Goal: Check status

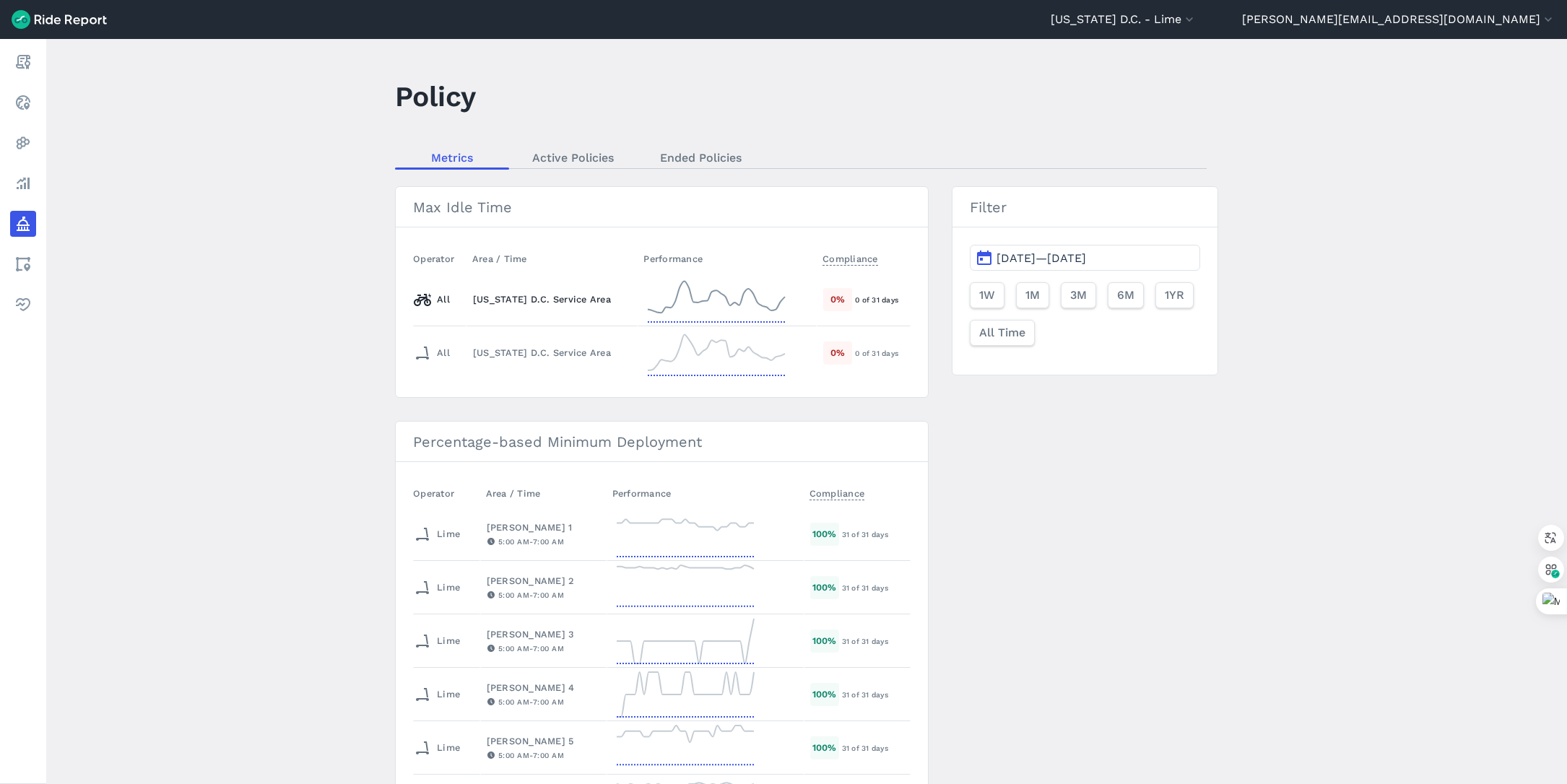
click at [572, 298] on div "[US_STATE] D.C. Service Area" at bounding box center [552, 299] width 158 height 14
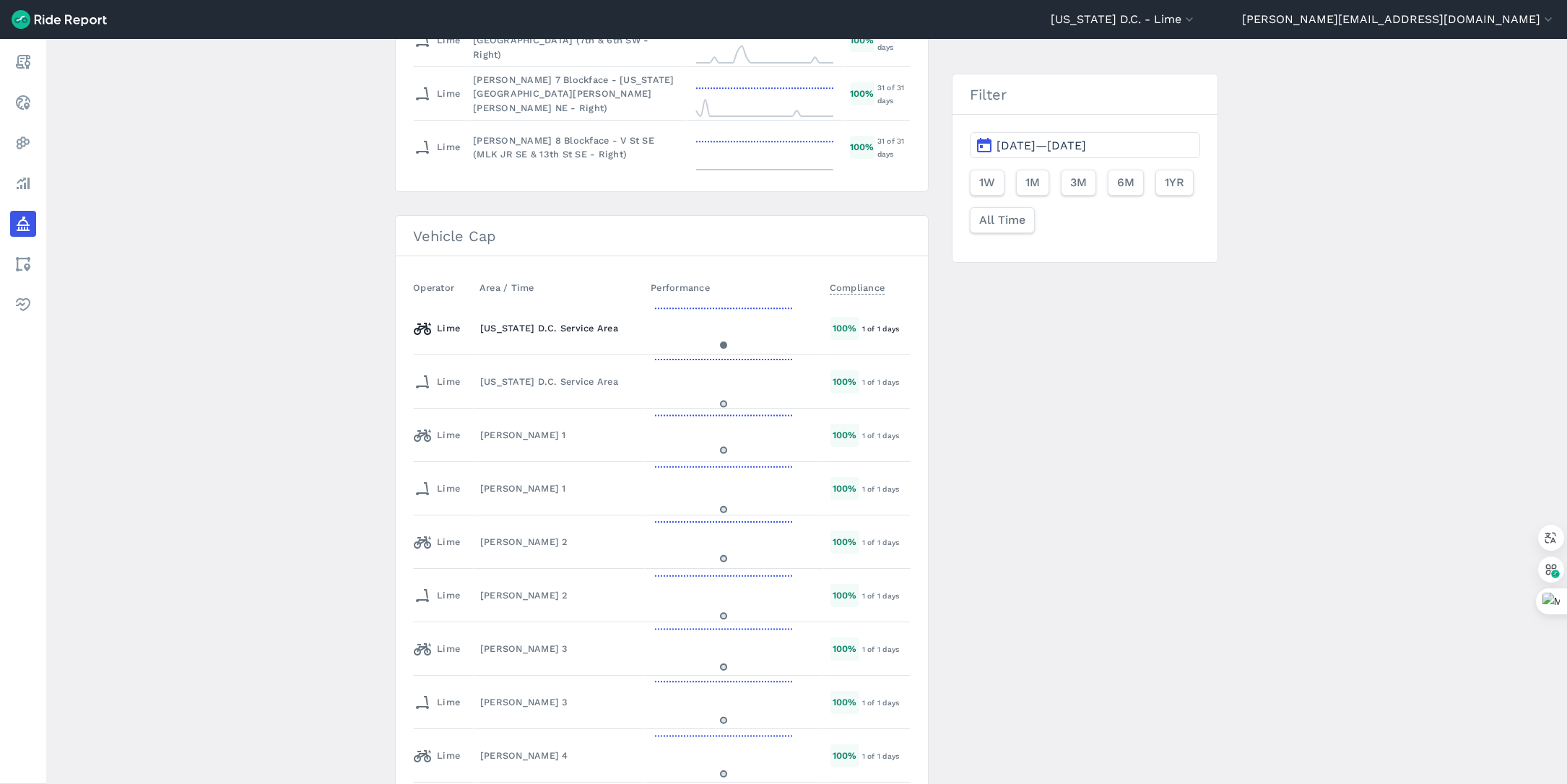
scroll to position [2305, 0]
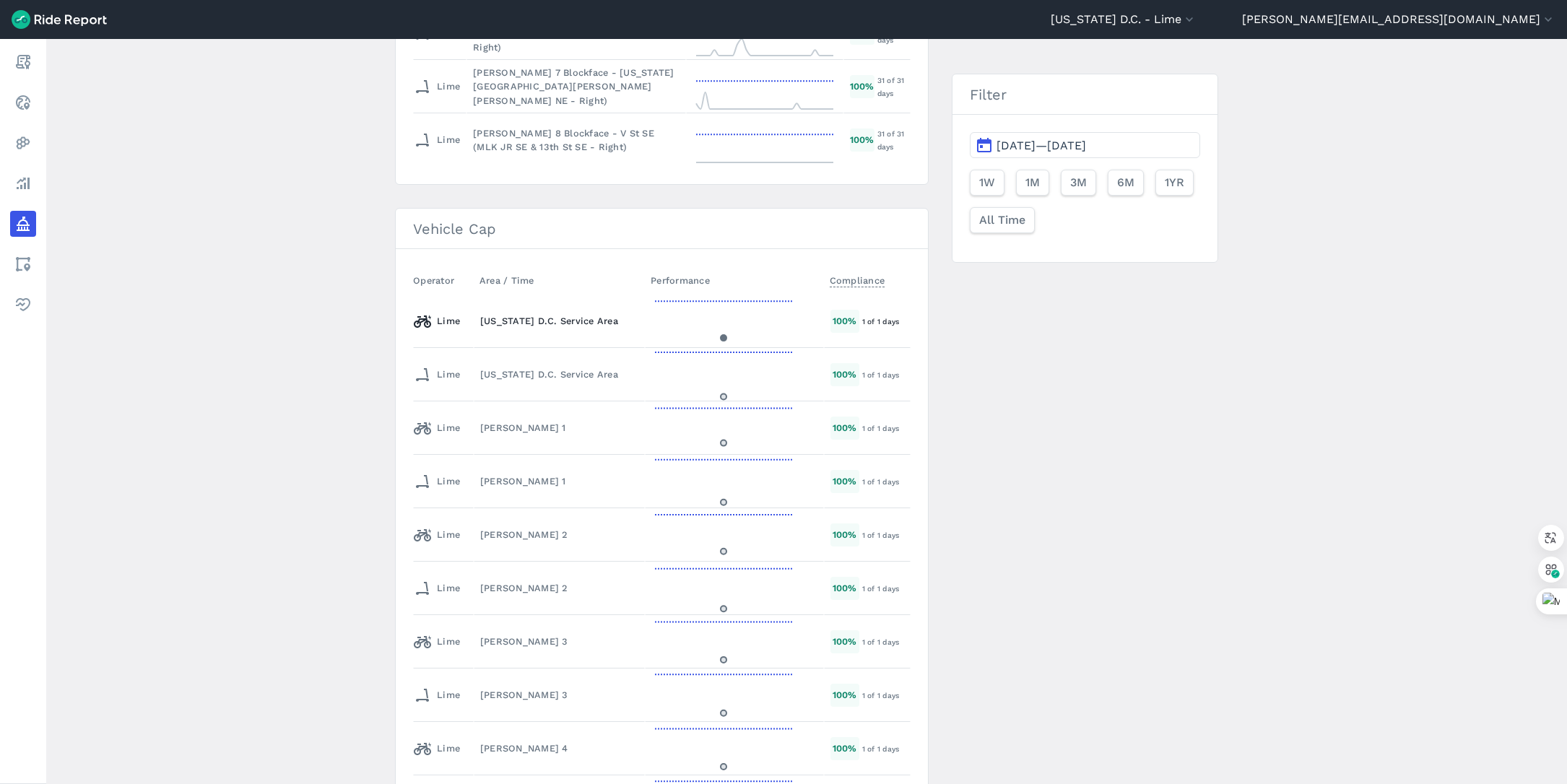
click at [567, 322] on div "[US_STATE] D.C. Service Area" at bounding box center [560, 321] width 158 height 14
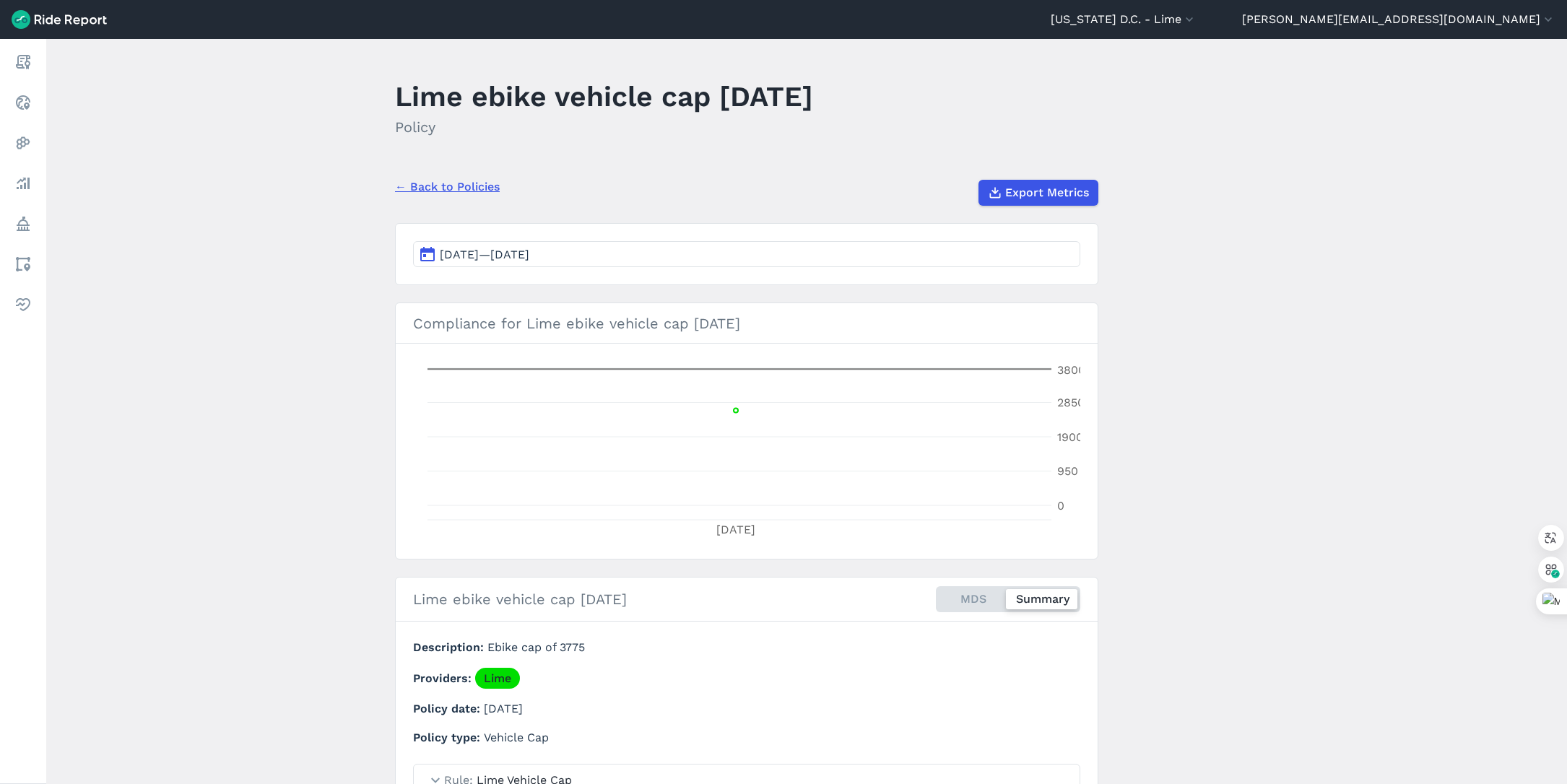
click at [637, 256] on button "[DATE]—[DATE]" at bounding box center [746, 254] width 667 height 26
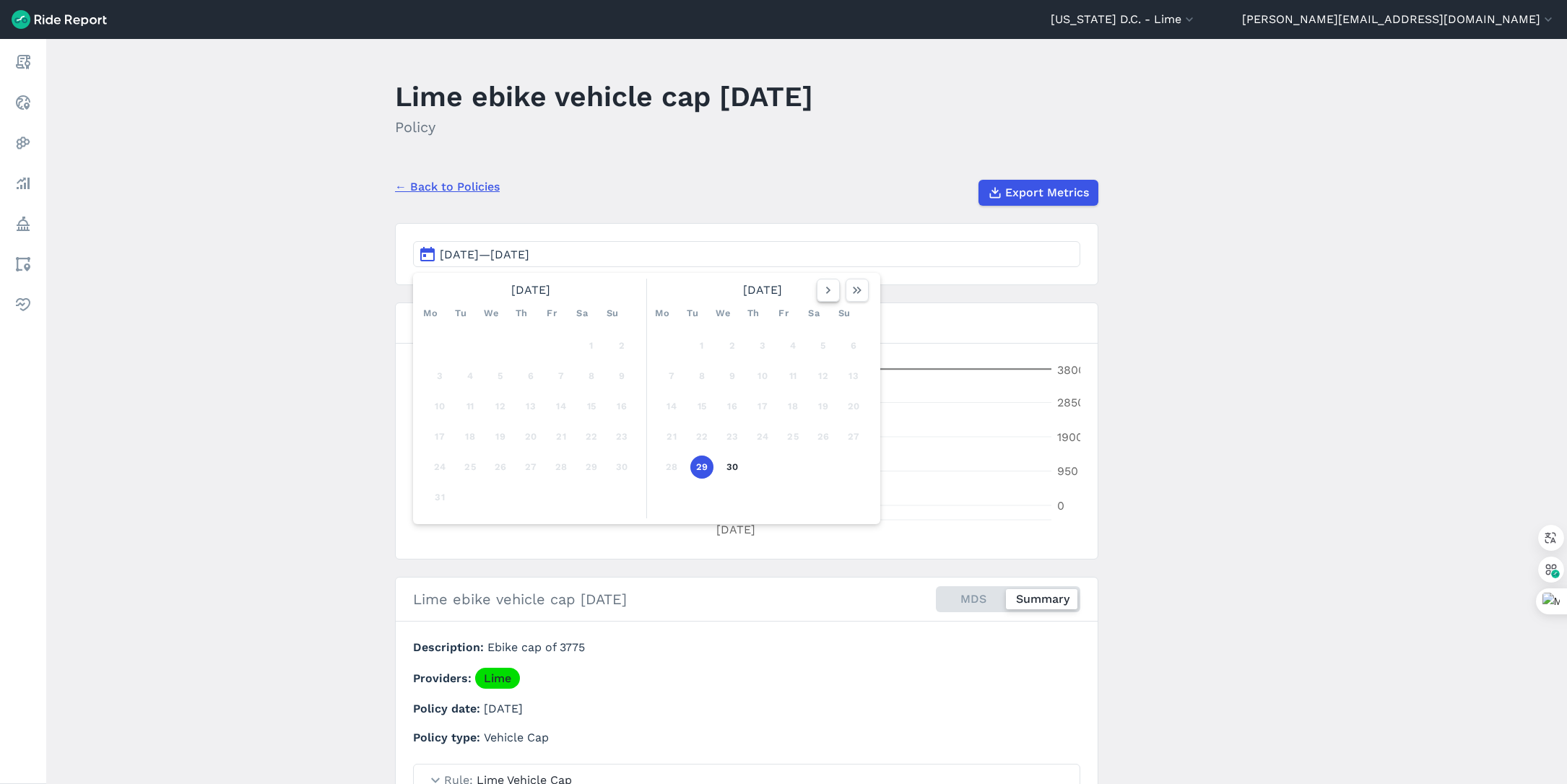
click at [826, 290] on use "button" at bounding box center [828, 290] width 4 height 7
click at [760, 463] on button "28" at bounding box center [763, 466] width 24 height 23
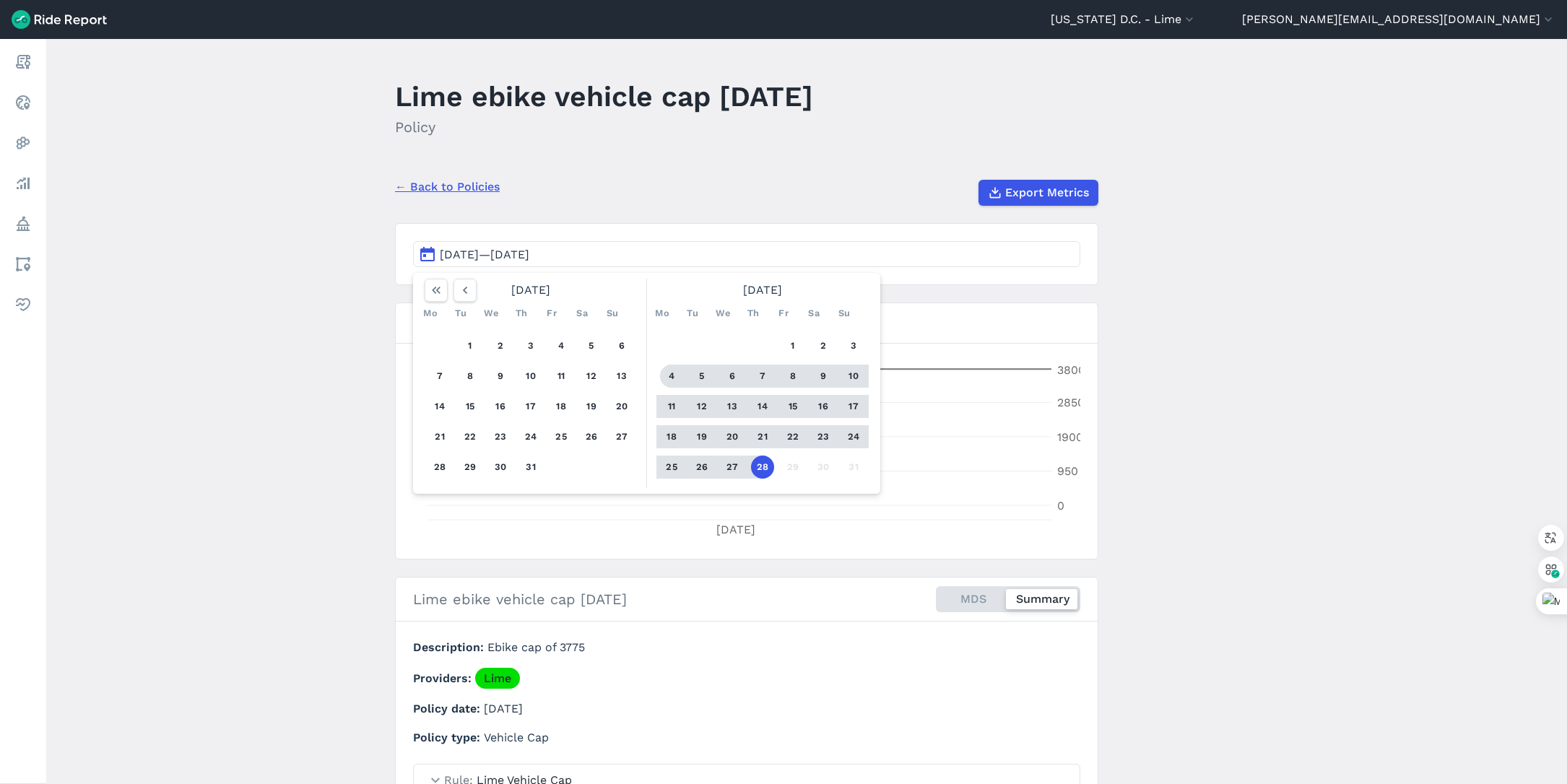
click at [666, 380] on button "4" at bounding box center [671, 376] width 24 height 23
